Goal: Task Accomplishment & Management: Complete application form

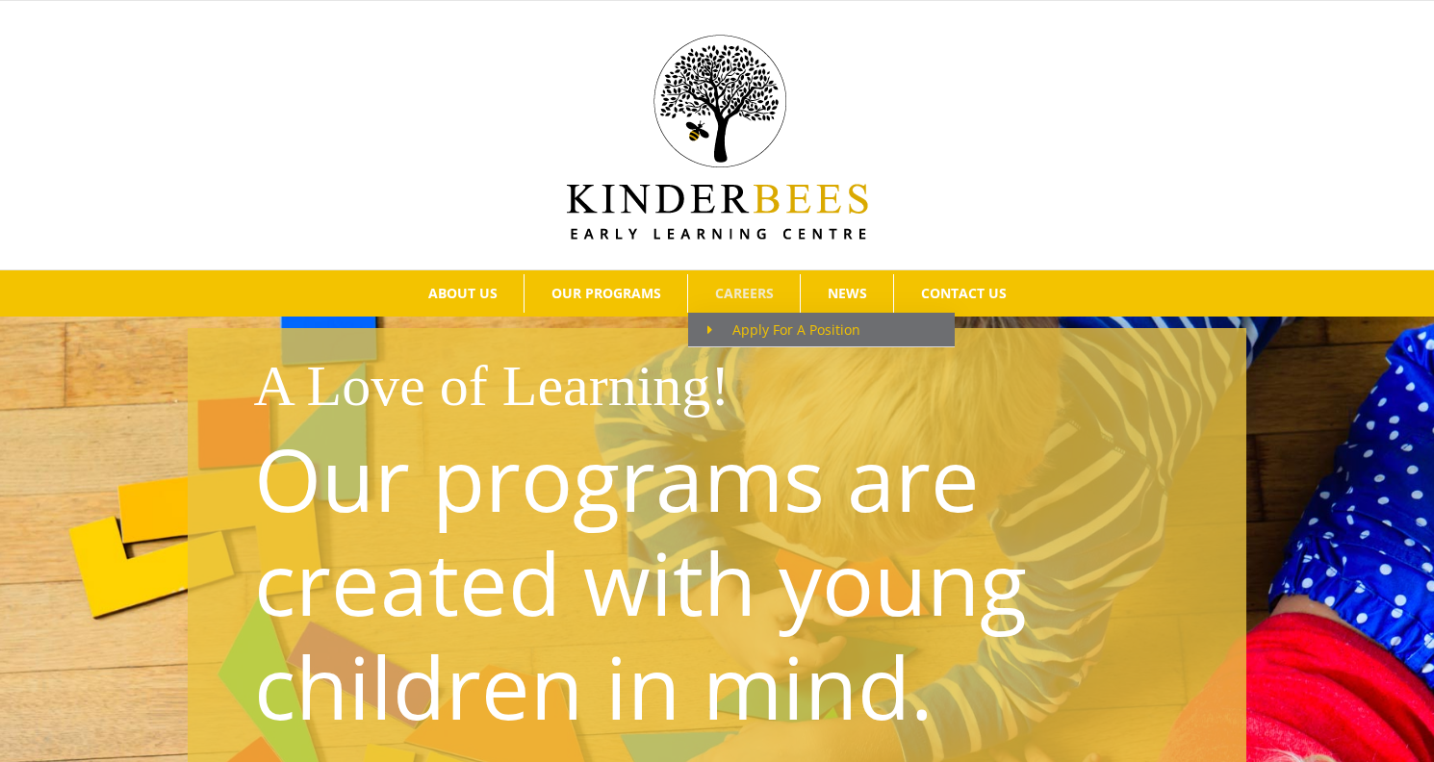
click at [760, 338] on span "Apply For A Position" at bounding box center [783, 329] width 153 height 18
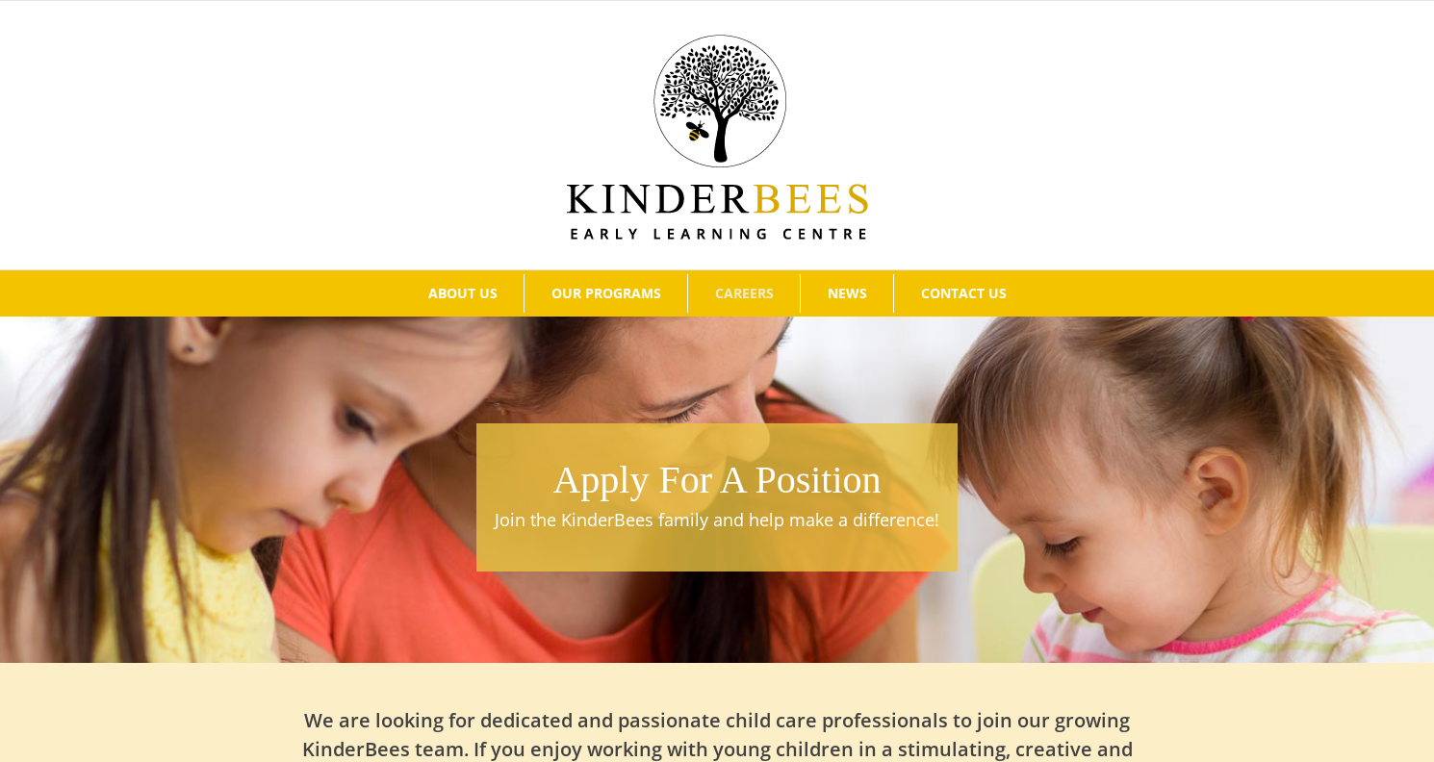
click at [664, 496] on h1 "Apply For A Position" at bounding box center [717, 480] width 462 height 54
click at [725, 535] on div "Apply For A Position Join the KinderBees family and help make a difference!" at bounding box center [716, 497] width 481 height 149
click at [725, 501] on h1 "Apply For A Position" at bounding box center [717, 480] width 462 height 54
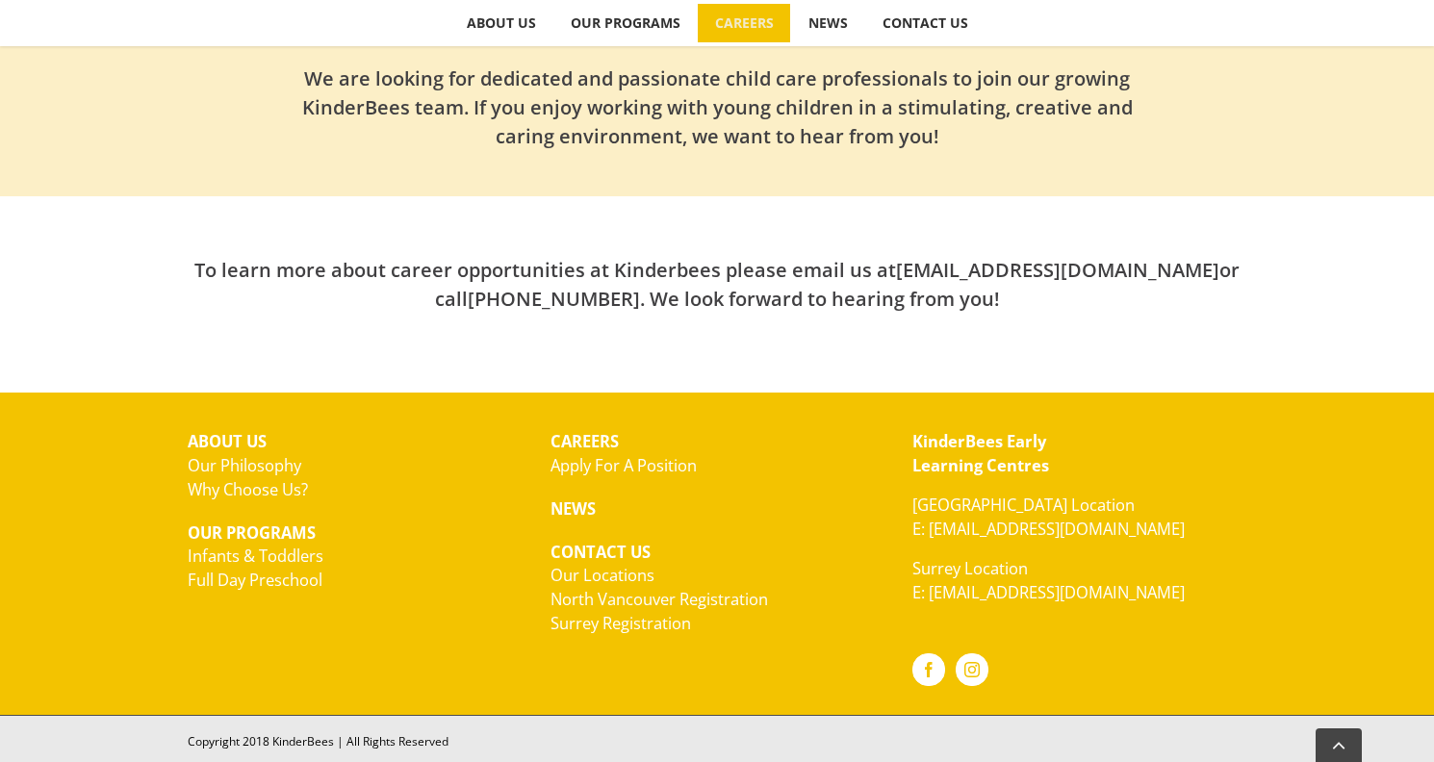
scroll to position [641, 0]
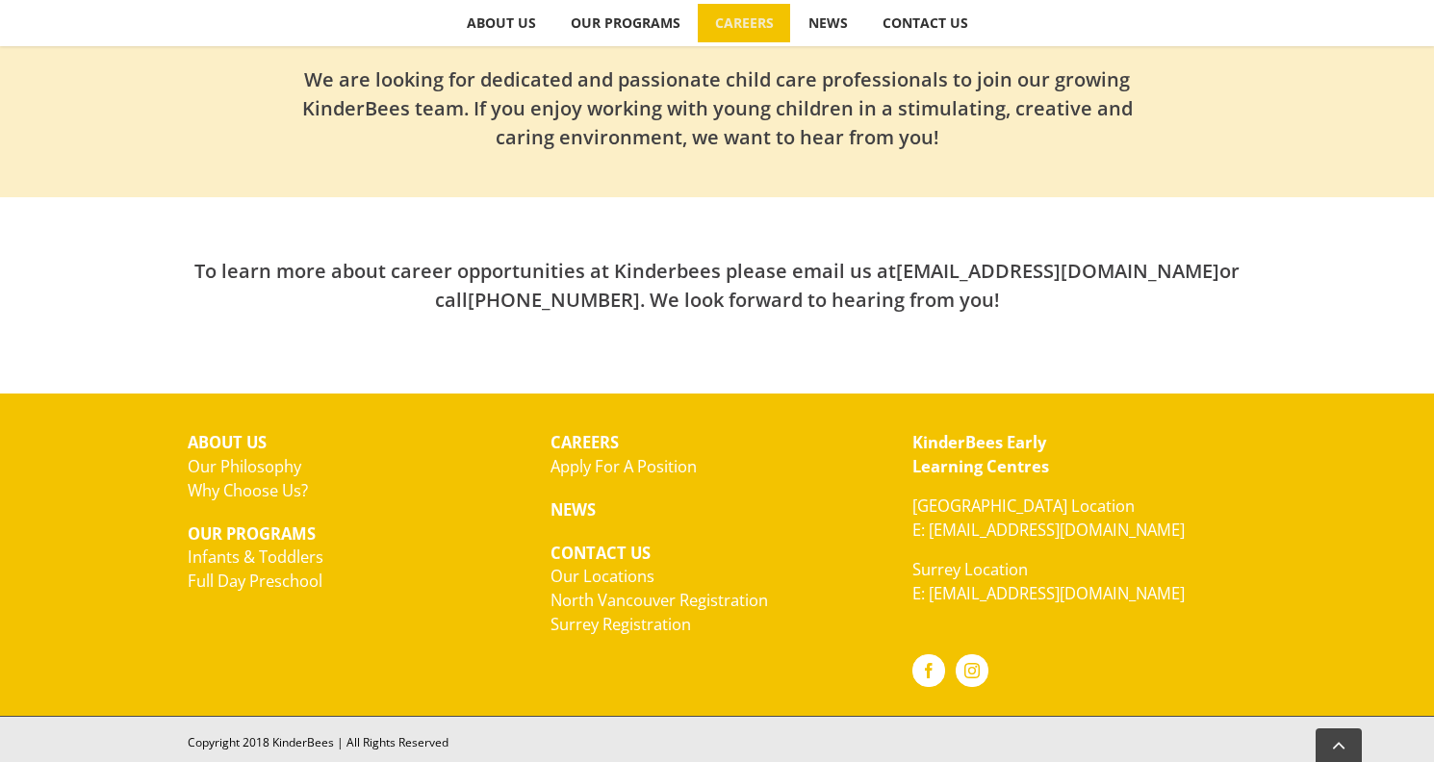
click at [624, 466] on link "Apply For A Position" at bounding box center [623, 466] width 146 height 22
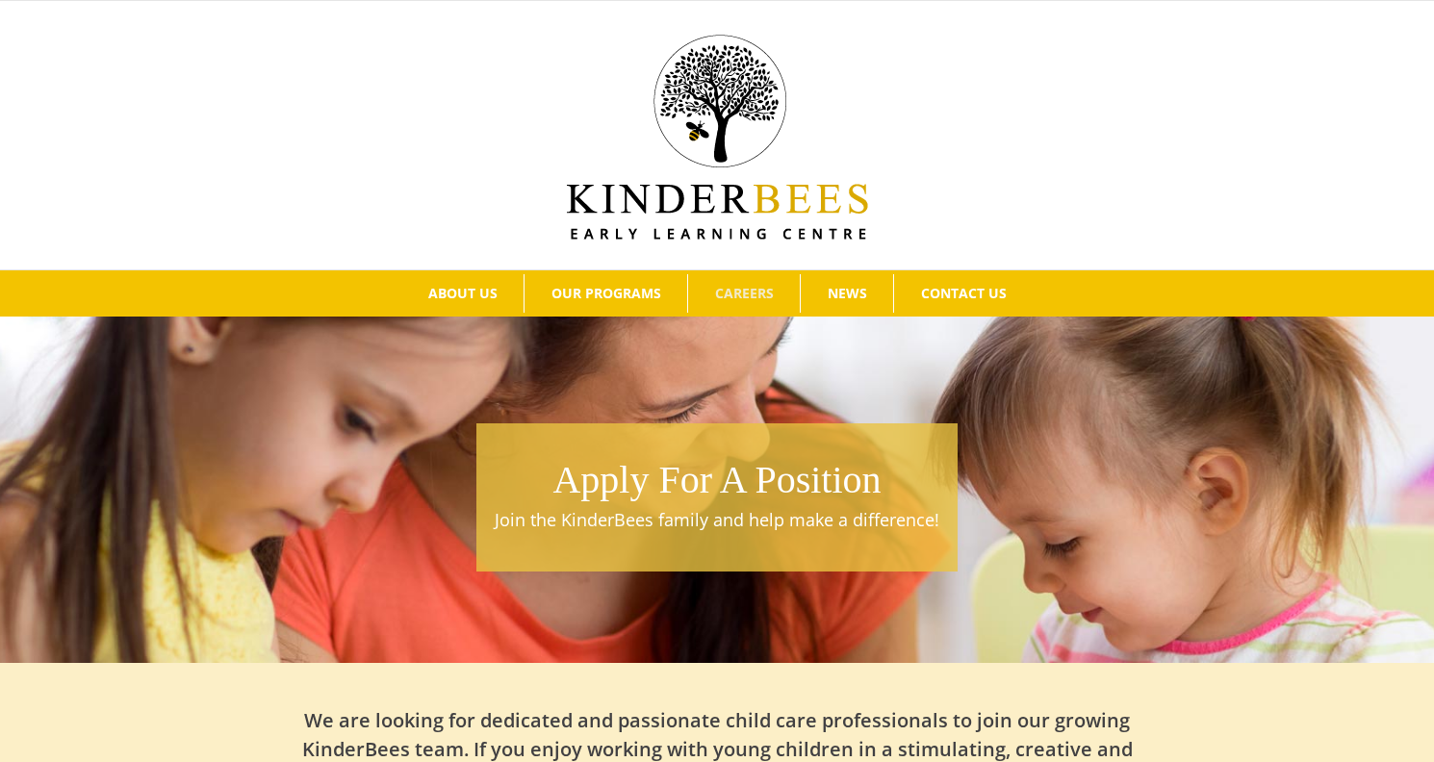
click at [907, 274] on link "CONTACT US" at bounding box center [963, 293] width 139 height 38
click at [714, 522] on p "Join the KinderBees family and help make a difference!" at bounding box center [717, 520] width 462 height 26
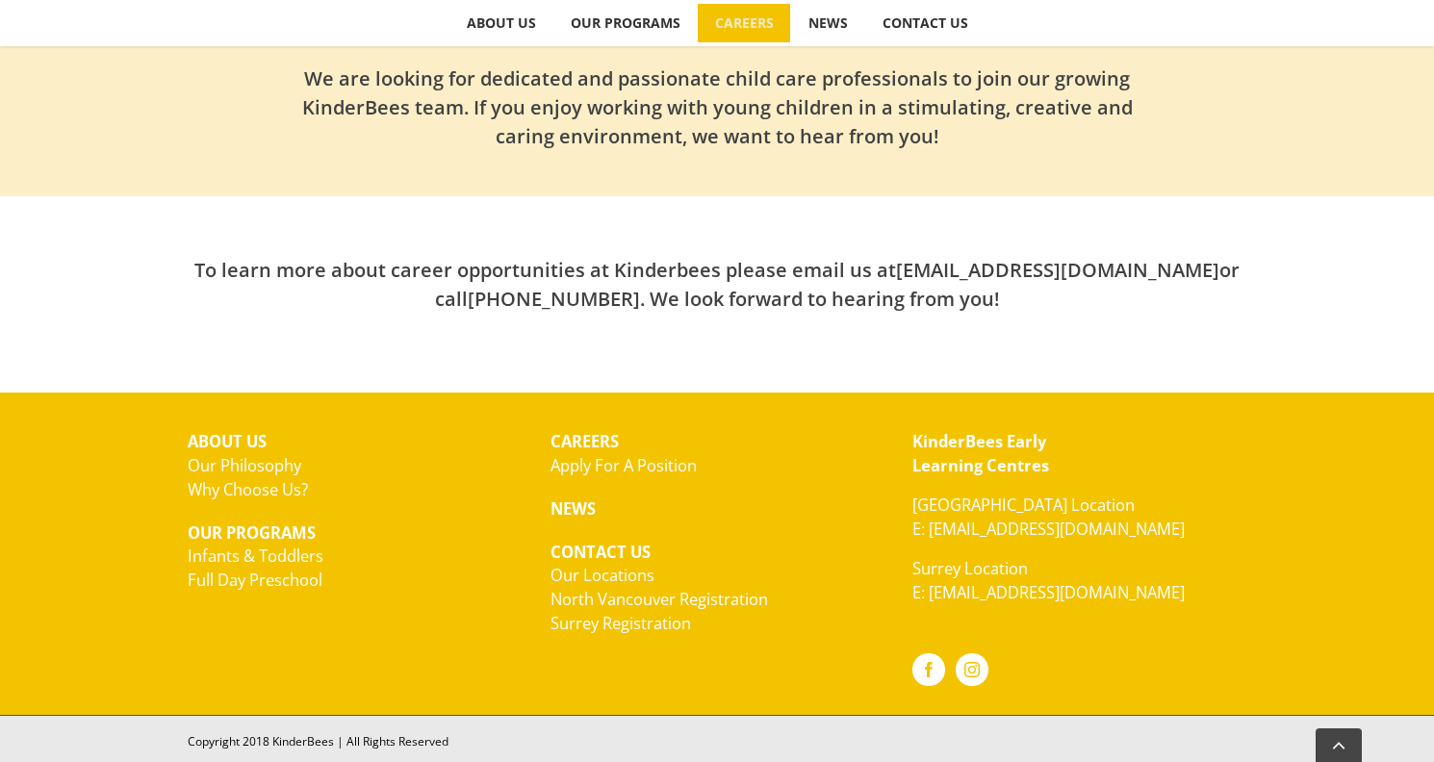
scroll to position [641, 0]
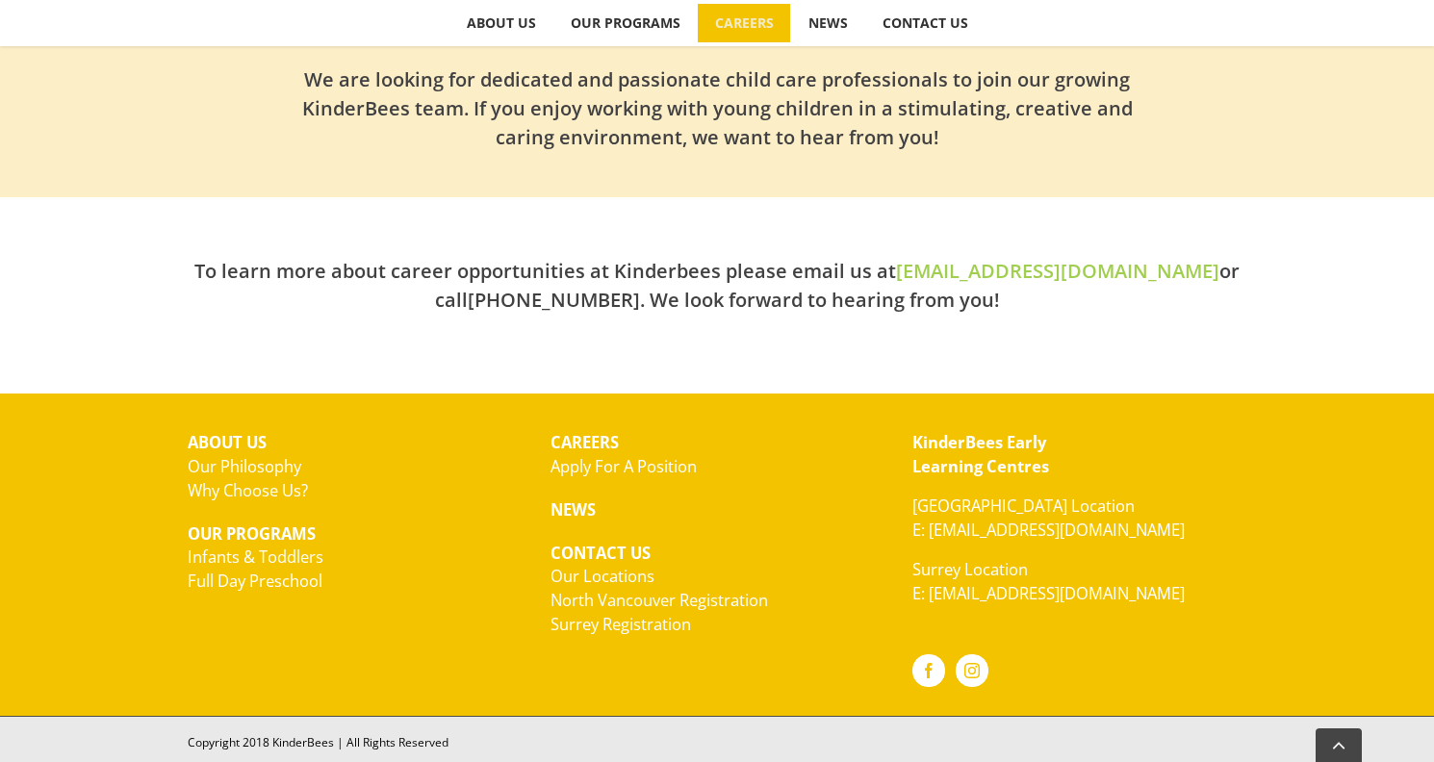
click at [923, 271] on link "[EMAIL_ADDRESS][DOMAIN_NAME]" at bounding box center [1057, 271] width 323 height 26
